Goal: Navigation & Orientation: Find specific page/section

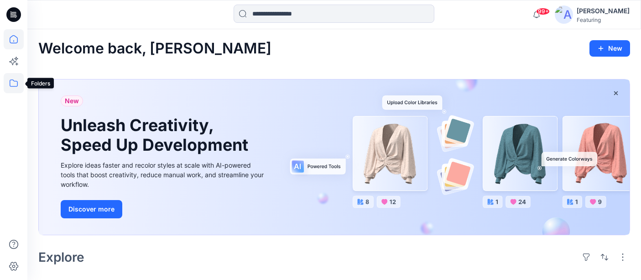
click at [10, 82] on icon at bounding box center [14, 83] width 20 height 20
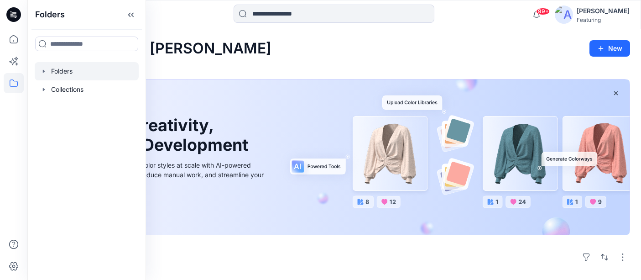
click at [67, 68] on div at bounding box center [87, 71] width 104 height 18
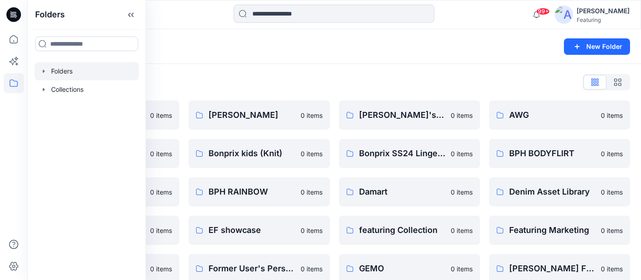
click at [201, 52] on div "Folders" at bounding box center [298, 46] width 520 height 13
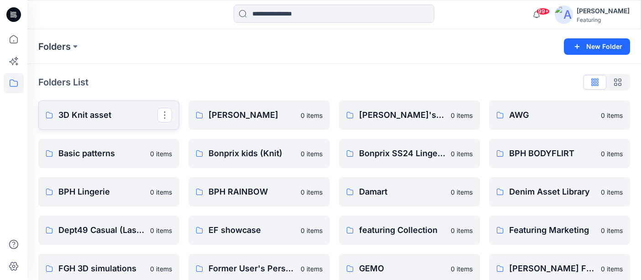
click at [119, 114] on p "3D Knit asset" at bounding box center [107, 115] width 99 height 13
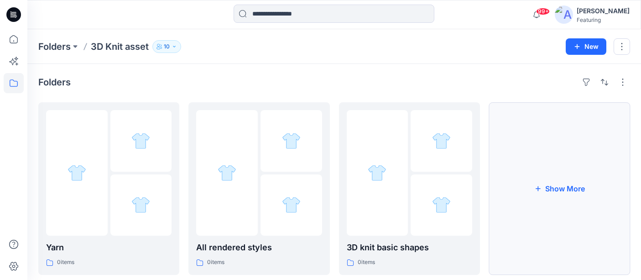
click at [541, 172] on button "Show More" at bounding box center [559, 188] width 141 height 172
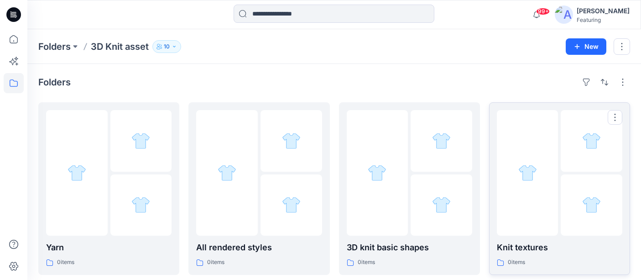
click at [536, 254] on div "Knit textures 0 items" at bounding box center [559, 254] width 125 height 26
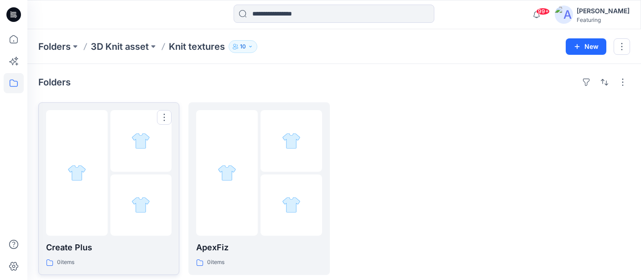
click at [148, 252] on p "Create Plus" at bounding box center [108, 247] width 125 height 13
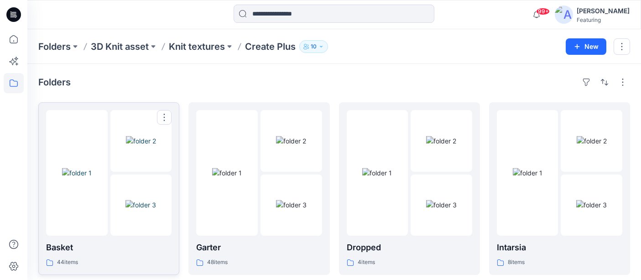
click at [125, 200] on img at bounding box center [140, 205] width 31 height 10
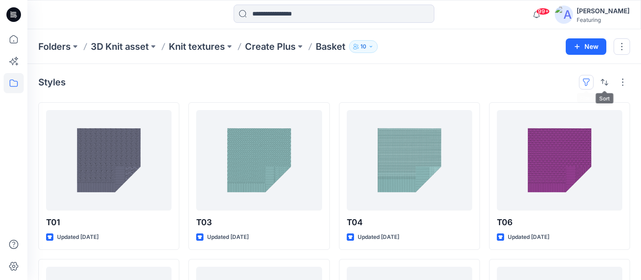
click at [590, 79] on button "button" at bounding box center [586, 82] width 15 height 15
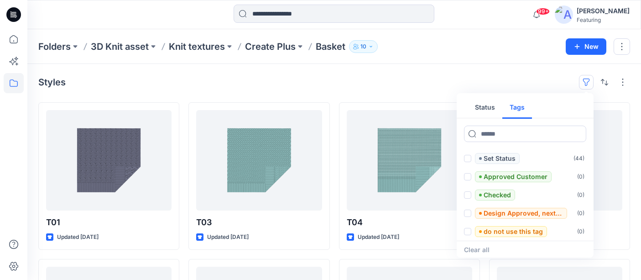
click at [524, 105] on button "Tags" at bounding box center [517, 108] width 30 height 22
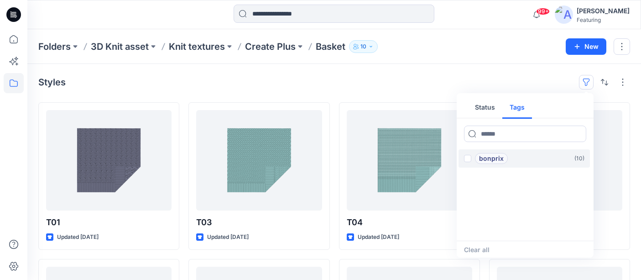
click at [497, 160] on p "bonprix" at bounding box center [491, 158] width 25 height 11
click at [492, 77] on div "Styles 1 Status Tags 1 bonprix ( 10 ) Clear all" at bounding box center [333, 82] width 591 height 15
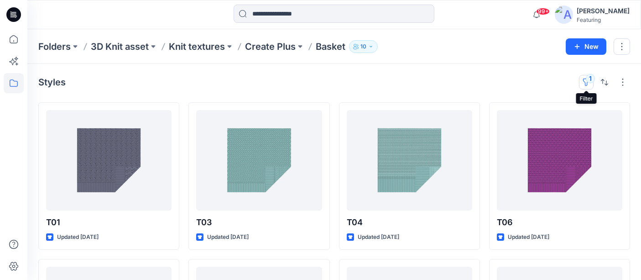
click at [588, 81] on button "1" at bounding box center [586, 82] width 15 height 15
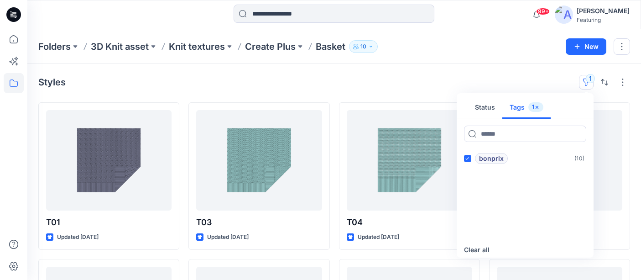
click at [536, 107] on icon "button" at bounding box center [536, 106] width 3 height 3
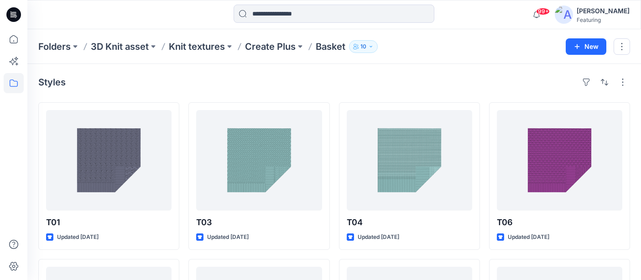
click at [12, 83] on icon at bounding box center [14, 83] width 20 height 20
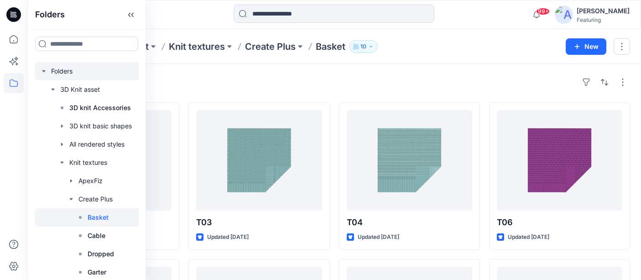
click at [73, 67] on div at bounding box center [99, 71] width 128 height 18
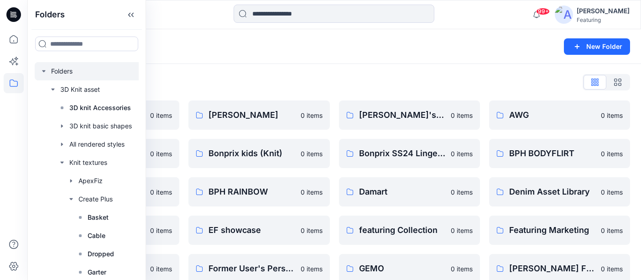
click at [183, 53] on div "Folders New Folder" at bounding box center [333, 46] width 613 height 35
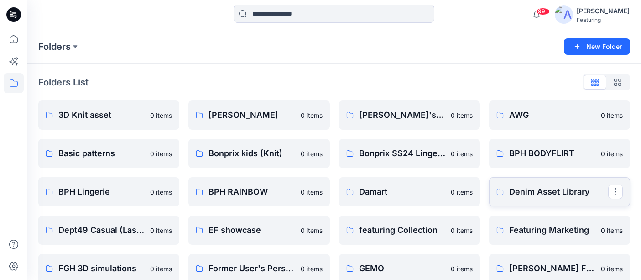
click at [548, 191] on p "Denim Asset Library" at bounding box center [558, 191] width 99 height 13
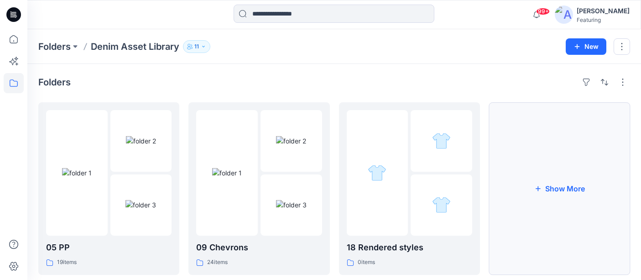
click at [566, 197] on button "Show More" at bounding box center [559, 188] width 141 height 172
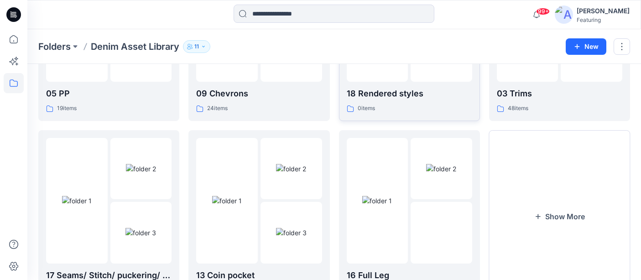
scroll to position [202, 0]
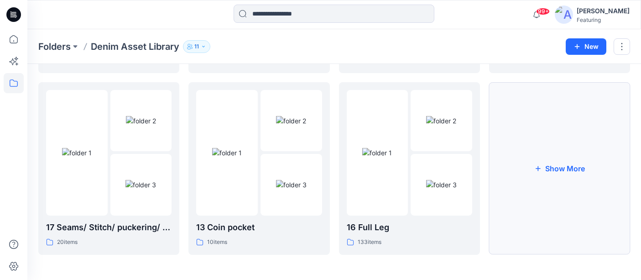
click at [514, 200] on button "Show More" at bounding box center [559, 168] width 141 height 172
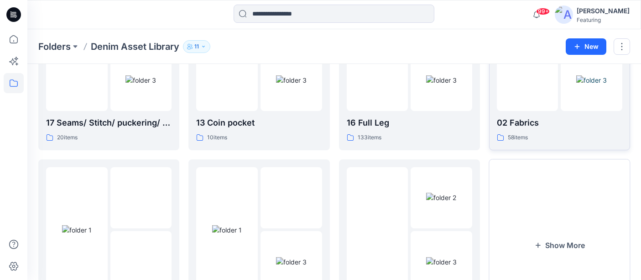
scroll to position [383, 0]
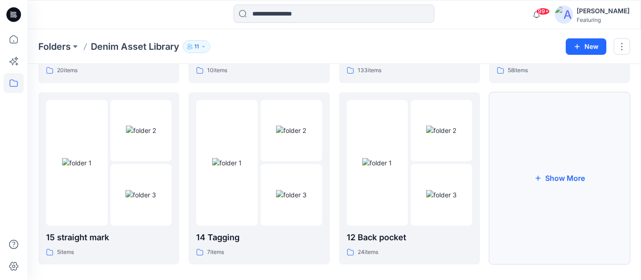
click at [554, 182] on button "Show More" at bounding box center [559, 178] width 141 height 172
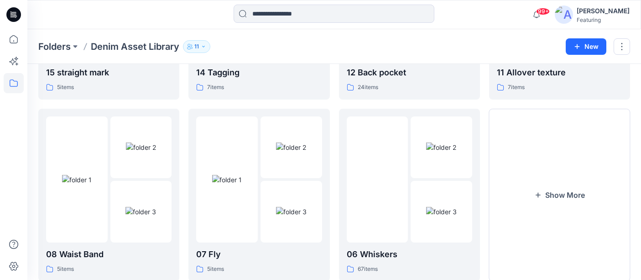
scroll to position [564, 0]
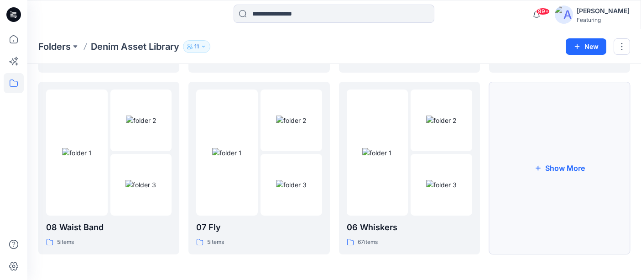
click at [554, 182] on button "Show More" at bounding box center [559, 168] width 141 height 172
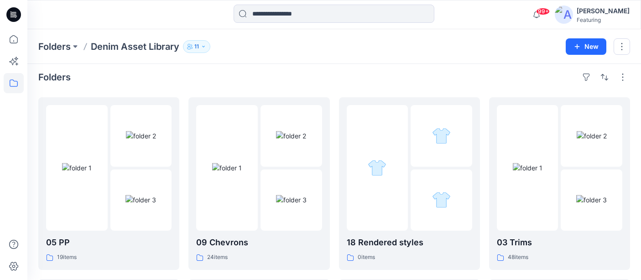
scroll to position [0, 0]
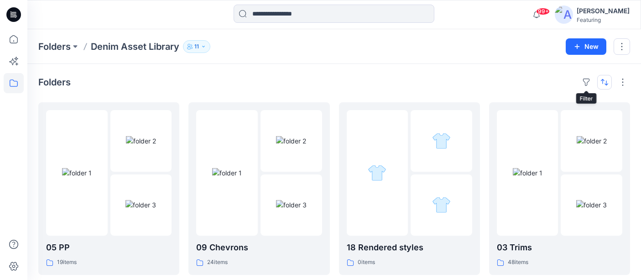
click at [604, 82] on button "button" at bounding box center [604, 82] width 15 height 15
click at [555, 131] on button "A to Z" at bounding box center [568, 125] width 83 height 21
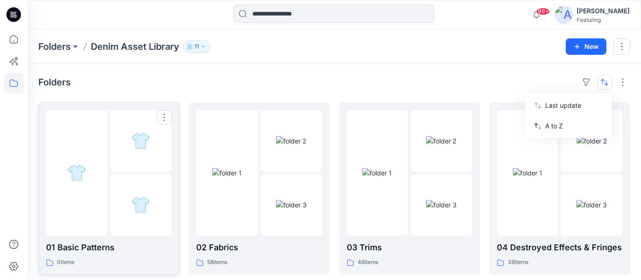
click at [114, 175] on div at bounding box center [141, 205] width 62 height 62
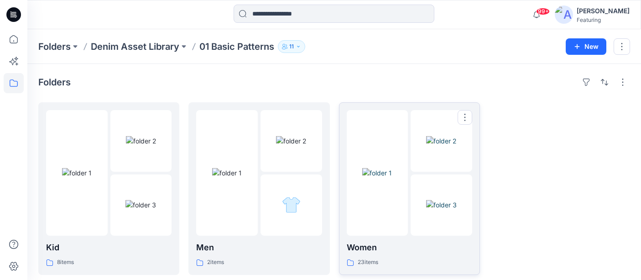
click at [398, 246] on p "Women" at bounding box center [409, 247] width 125 height 13
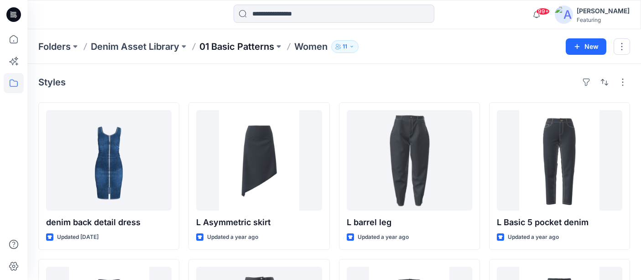
click at [226, 47] on p "01 Basic Patterns" at bounding box center [236, 46] width 75 height 13
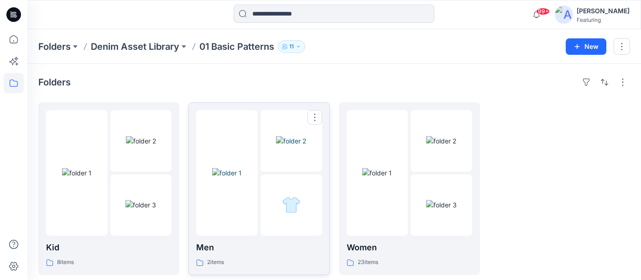
click at [284, 254] on div "Men 2 items" at bounding box center [258, 254] width 125 height 26
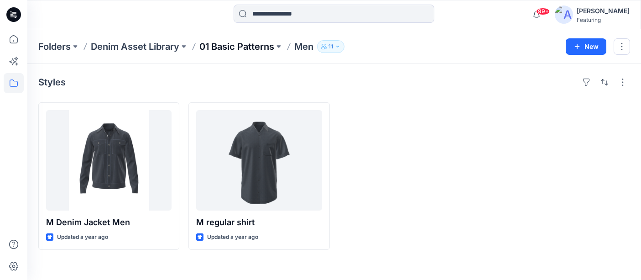
click at [249, 47] on p "01 Basic Patterns" at bounding box center [236, 46] width 75 height 13
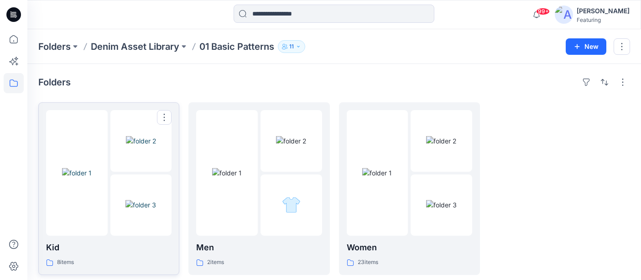
click at [102, 251] on p "Kid" at bounding box center [108, 247] width 125 height 13
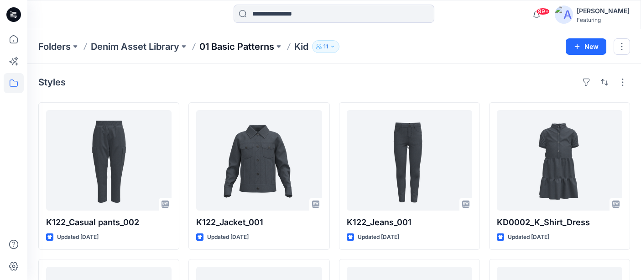
click at [259, 47] on p "01 Basic Patterns" at bounding box center [236, 46] width 75 height 13
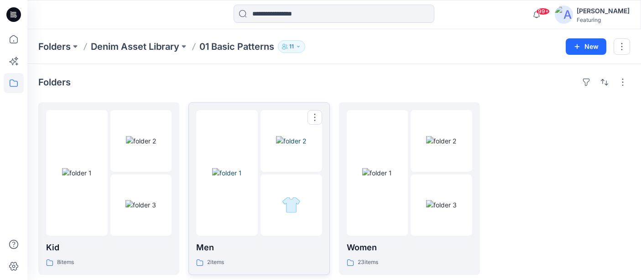
click at [242, 168] on img at bounding box center [227, 173] width 30 height 10
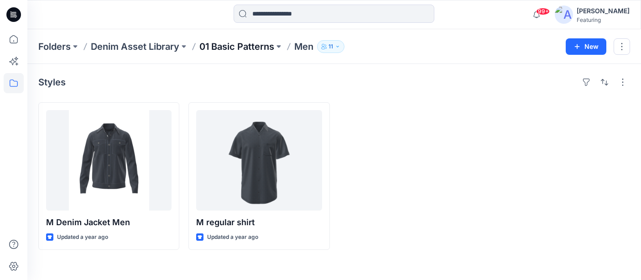
click at [259, 45] on p "01 Basic Patterns" at bounding box center [236, 46] width 75 height 13
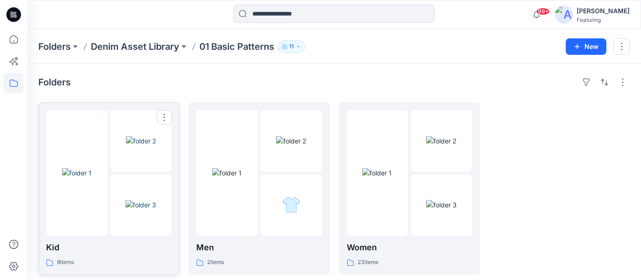
click at [121, 254] on div "Kid 8 items" at bounding box center [108, 254] width 125 height 26
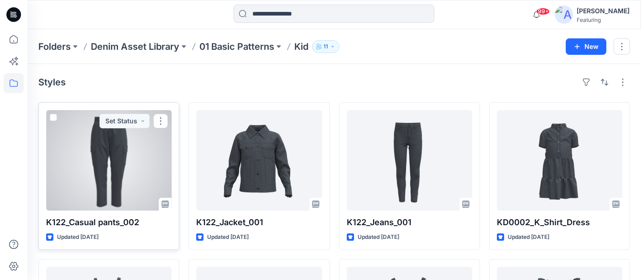
click at [105, 149] on div at bounding box center [108, 160] width 125 height 100
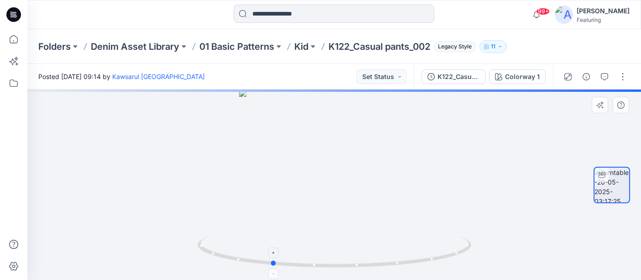
drag, startPoint x: 404, startPoint y: 254, endPoint x: 341, endPoint y: 257, distance: 63.0
click at [341, 257] on icon at bounding box center [335, 252] width 276 height 34
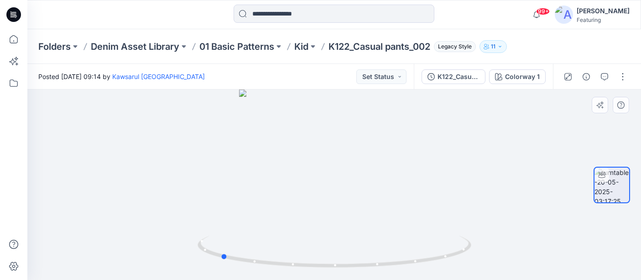
drag, startPoint x: 390, startPoint y: 223, endPoint x: 339, endPoint y: 221, distance: 51.1
click at [339, 221] on div at bounding box center [333, 184] width 613 height 190
drag, startPoint x: 344, startPoint y: 252, endPoint x: 472, endPoint y: 226, distance: 130.8
click at [472, 226] on div at bounding box center [333, 184] width 613 height 190
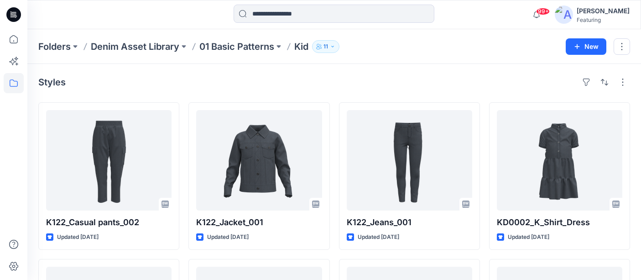
click at [232, 53] on div "Folders Denim Asset Library 01 Basic Patterns Kid 11 New" at bounding box center [333, 46] width 613 height 35
click at [246, 42] on p "01 Basic Patterns" at bounding box center [236, 46] width 75 height 13
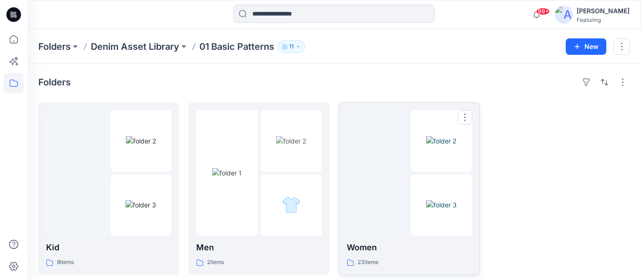
click at [370, 249] on p "Women" at bounding box center [409, 247] width 125 height 13
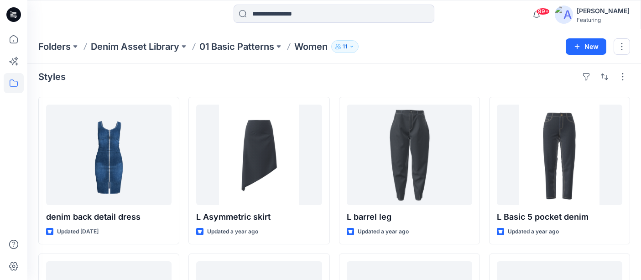
scroll to position [7, 0]
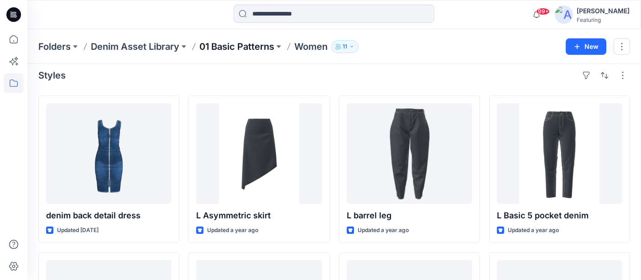
click at [263, 47] on p "01 Basic Patterns" at bounding box center [236, 46] width 75 height 13
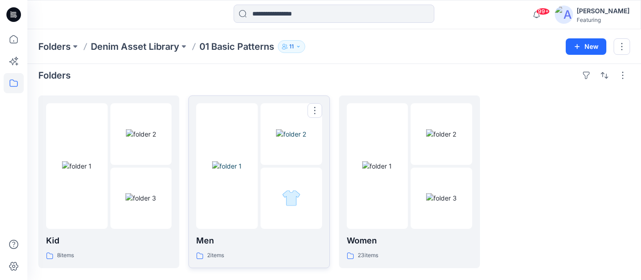
click at [256, 243] on p "Men" at bounding box center [258, 240] width 125 height 13
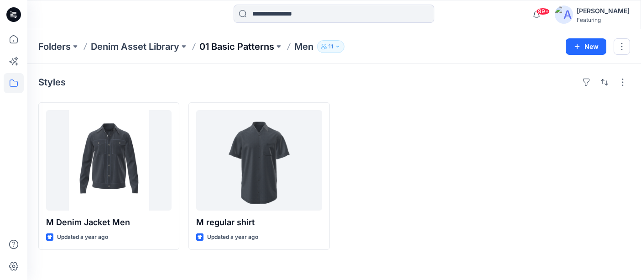
click at [236, 49] on p "01 Basic Patterns" at bounding box center [236, 46] width 75 height 13
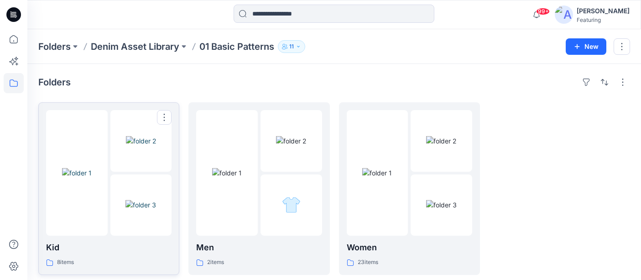
click at [105, 254] on div "Kid 8 items" at bounding box center [108, 254] width 125 height 26
